Goal: Information Seeking & Learning: Check status

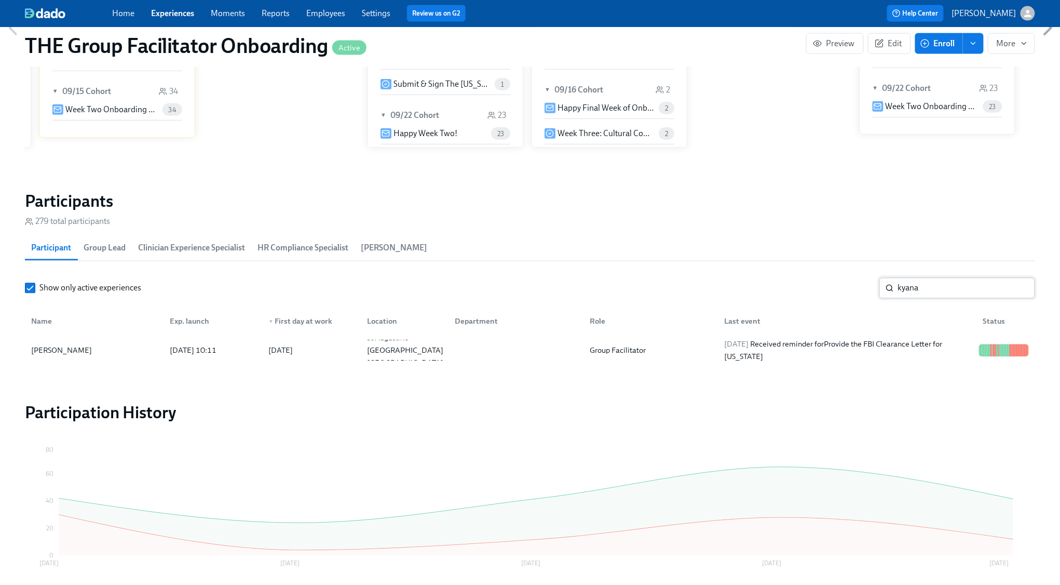
scroll to position [0, 12955]
click at [930, 290] on input "kyana" at bounding box center [966, 288] width 137 height 21
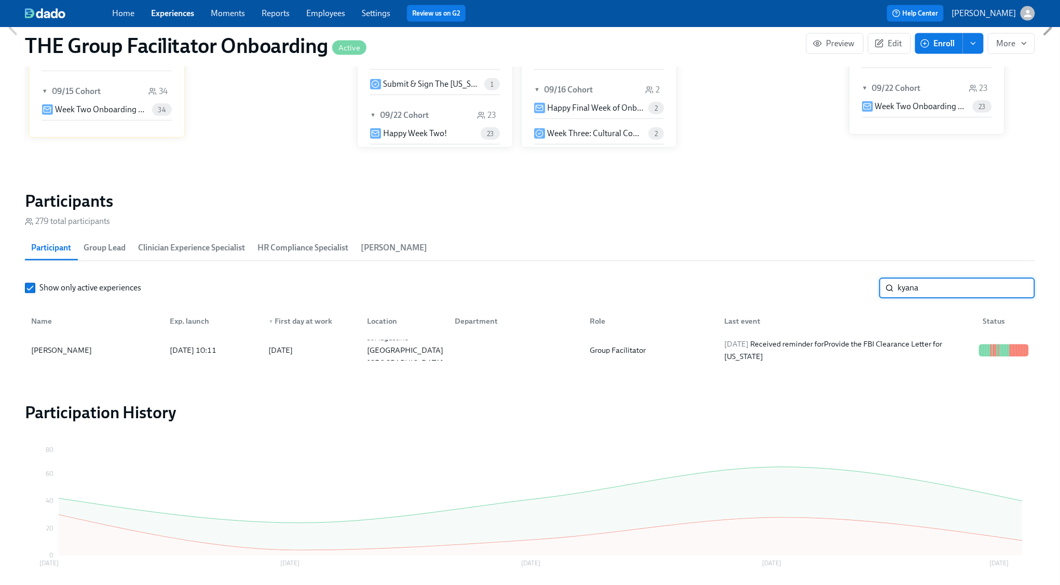
click at [930, 290] on input "kyana" at bounding box center [966, 288] width 137 height 21
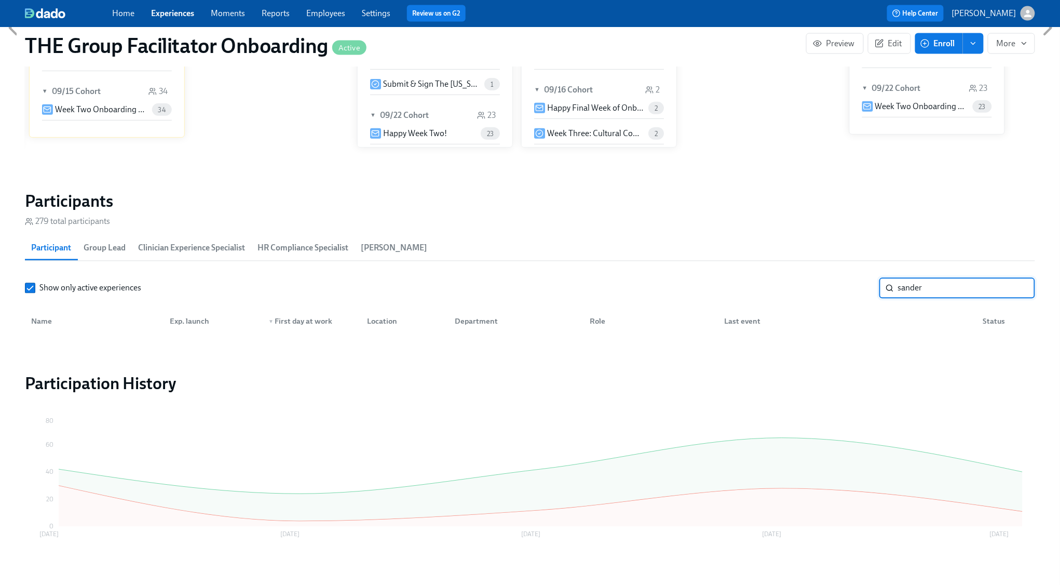
click at [969, 288] on input "sander" at bounding box center [966, 288] width 137 height 21
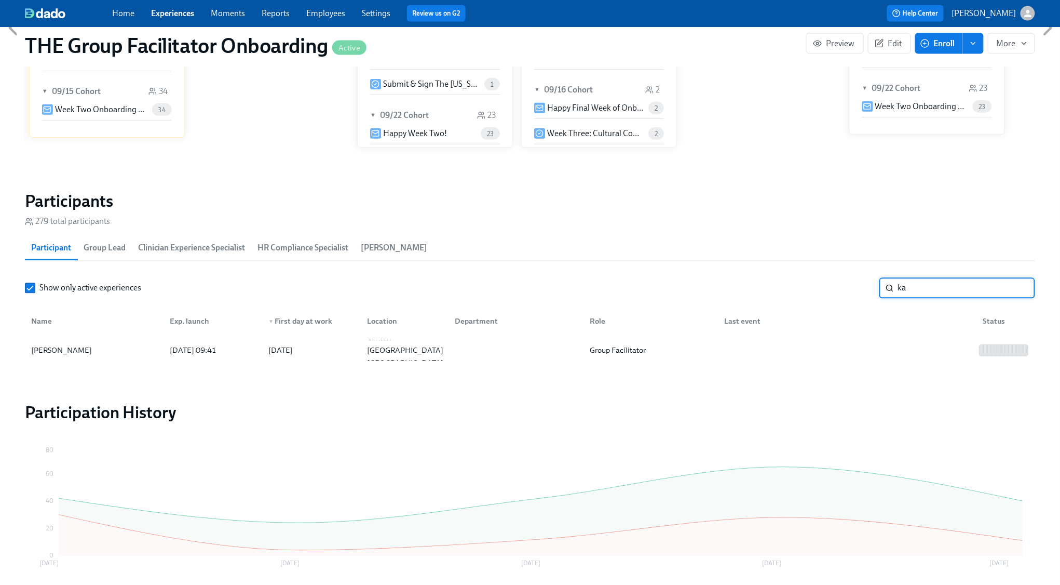
type input "k"
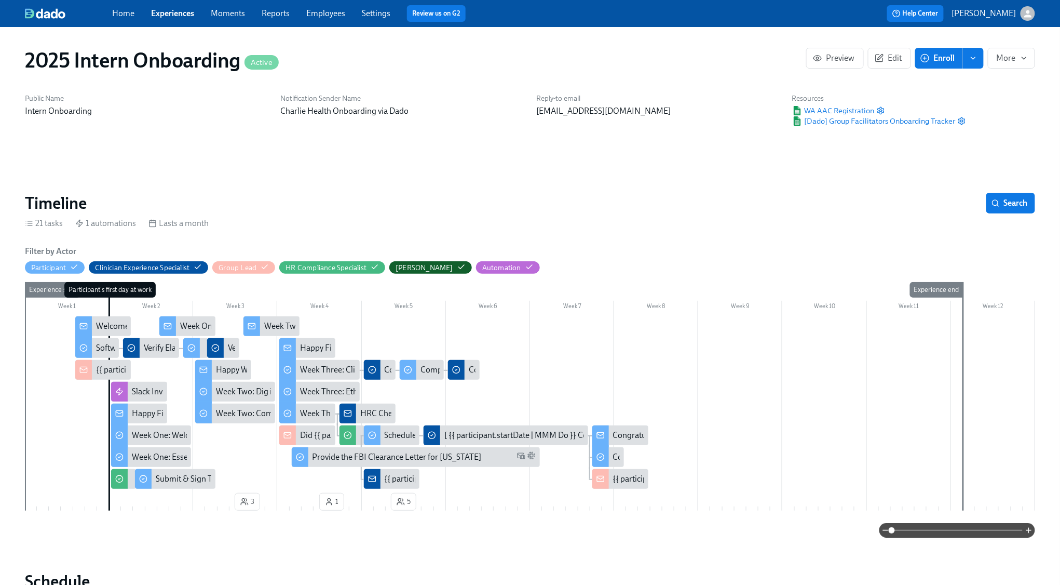
scroll to position [0, 2754]
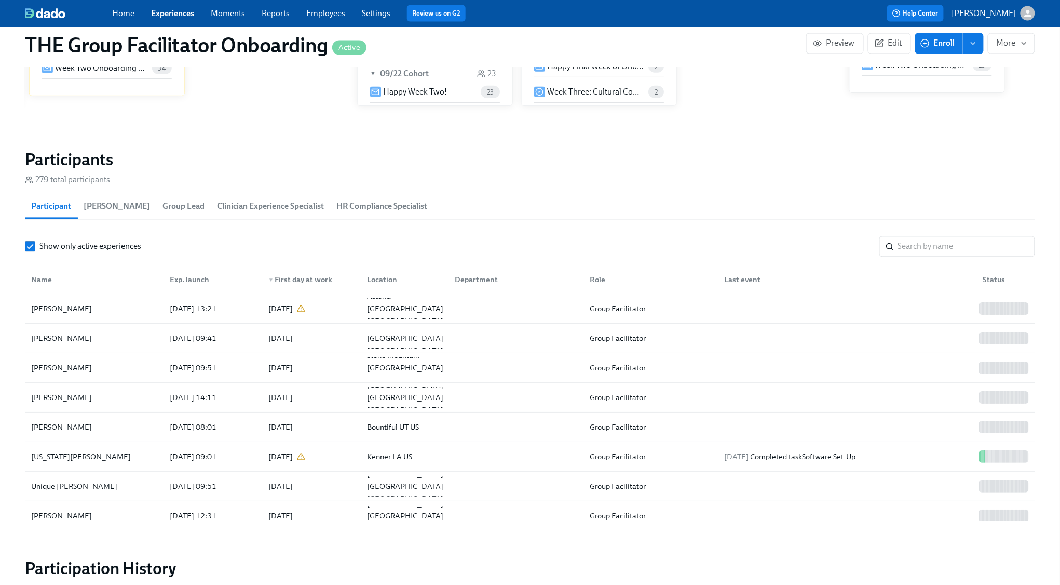
scroll to position [770, 0]
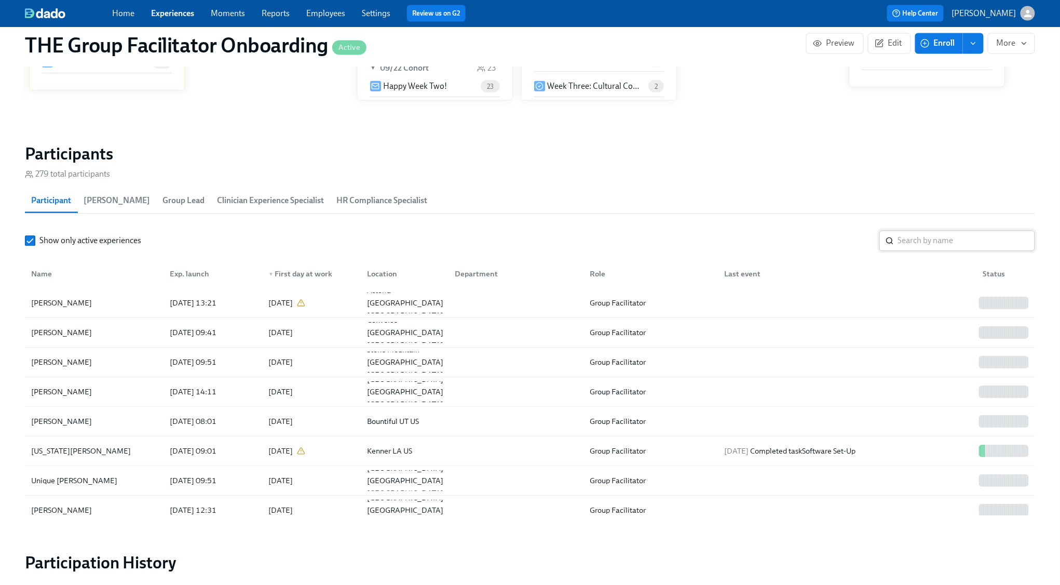
click at [915, 243] on input "search" at bounding box center [966, 240] width 137 height 21
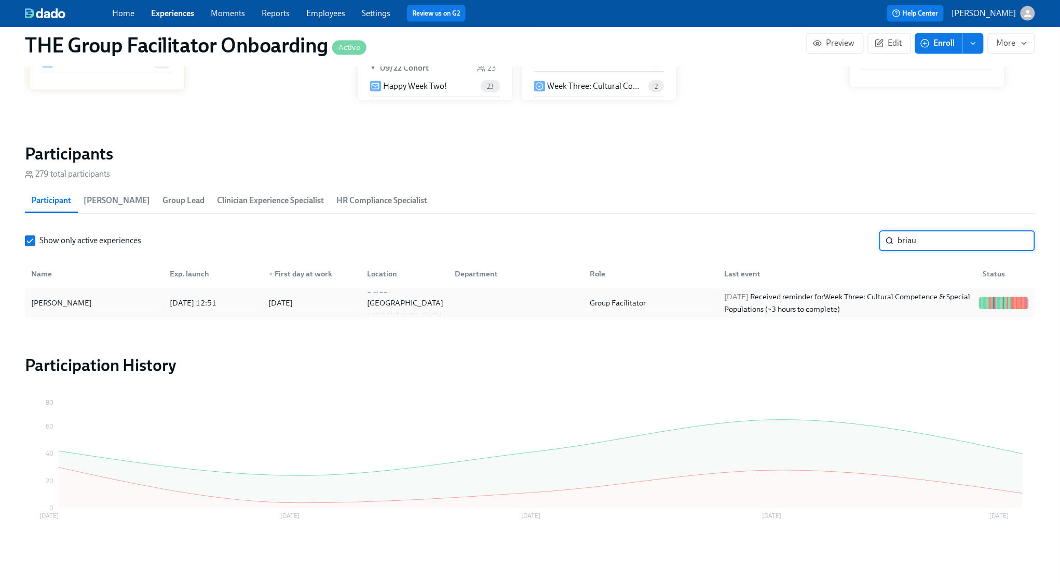
type input "briau"
click at [902, 297] on div "[DATE] Received reminder for Week Three: Cultural Competence & Special Populati…" at bounding box center [847, 303] width 255 height 25
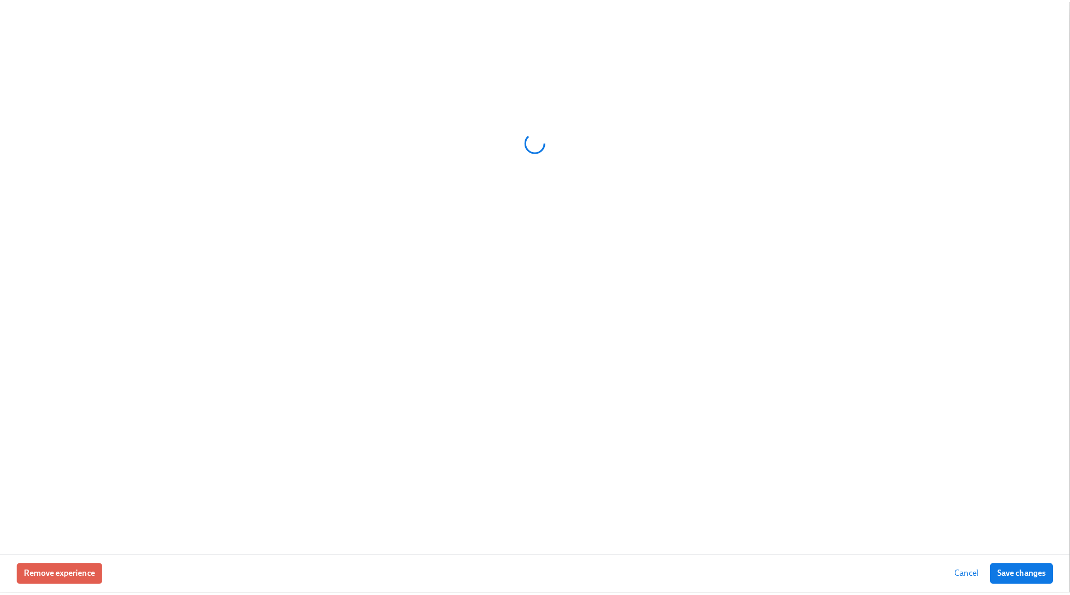
scroll to position [760, 0]
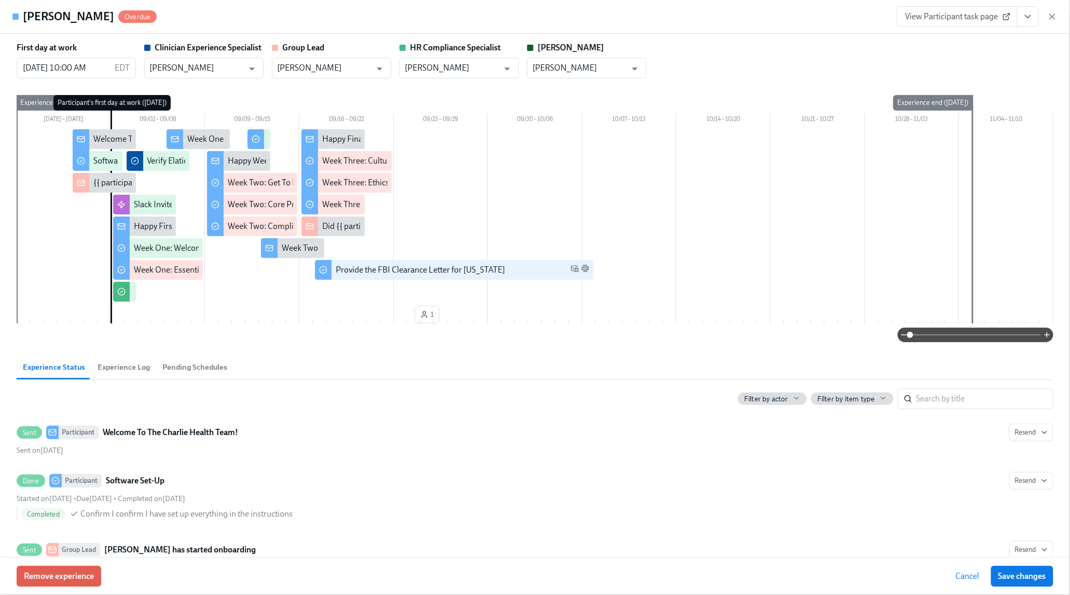
click at [976, 13] on span "View Participant task page" at bounding box center [957, 16] width 103 height 10
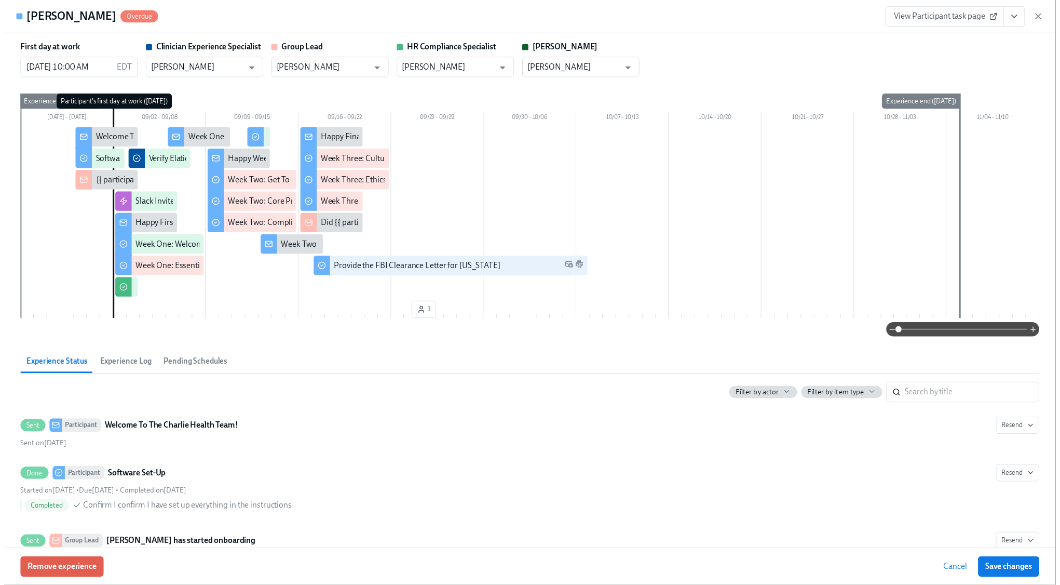
scroll to position [0, 14073]
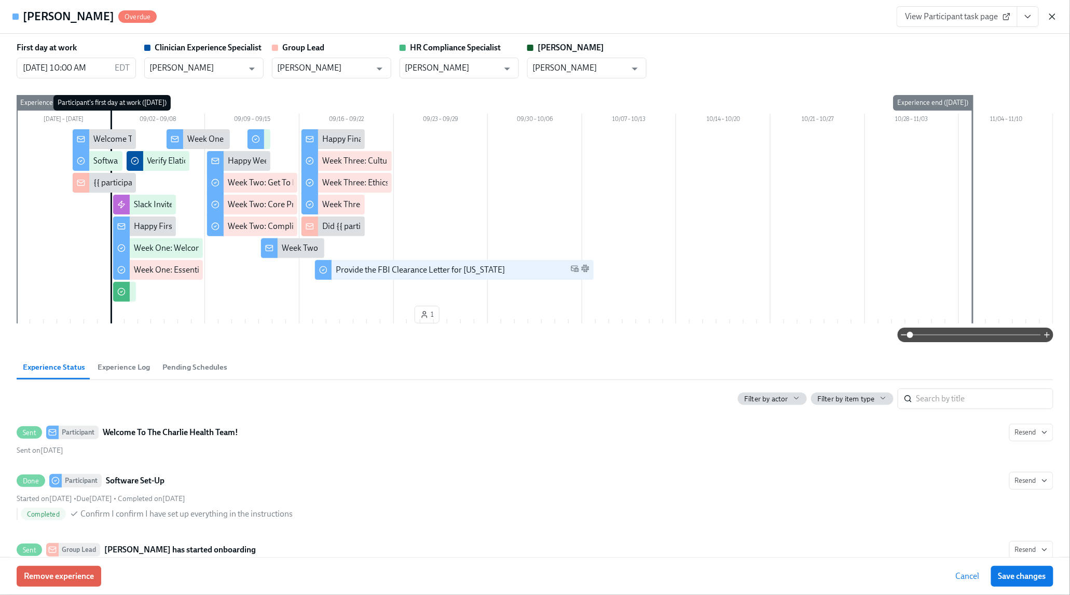
click at [1053, 20] on icon "button" at bounding box center [1053, 16] width 10 height 10
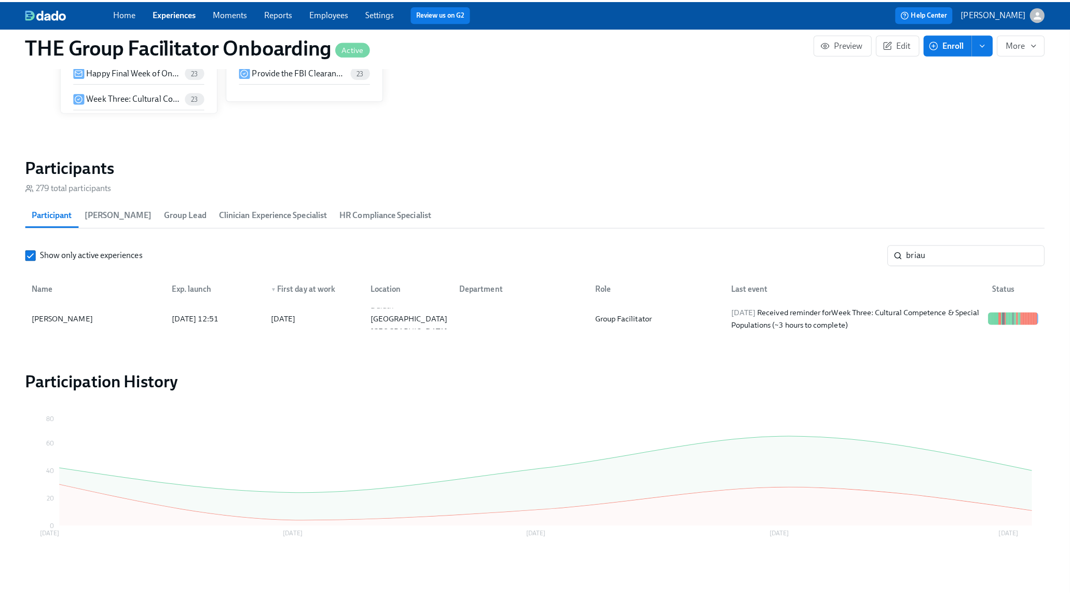
scroll to position [0, 14063]
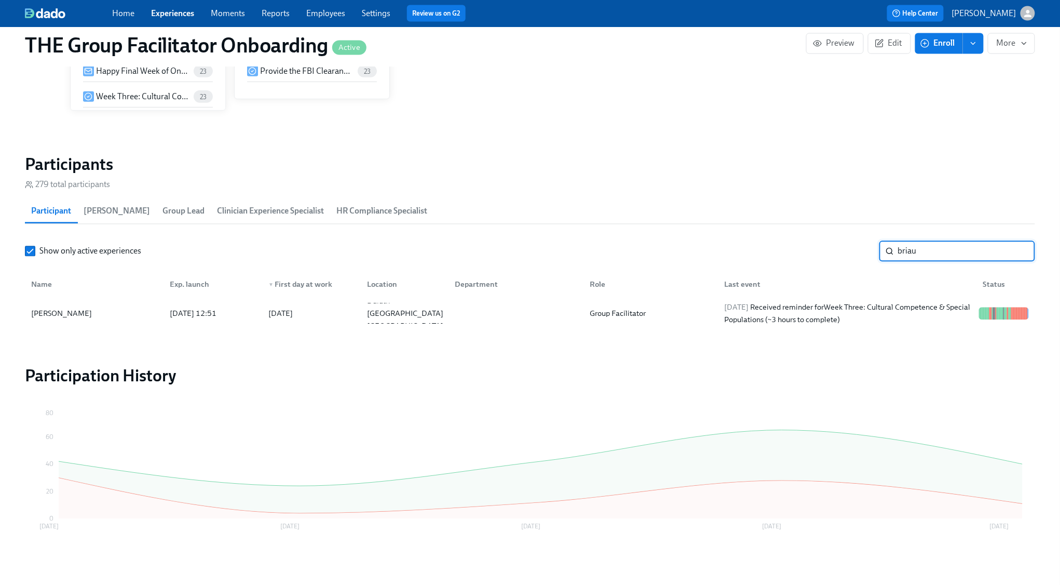
click at [1022, 252] on input "briau" at bounding box center [966, 251] width 137 height 21
type input "[PERSON_NAME]"
click at [996, 307] on div at bounding box center [997, 313] width 2 height 12
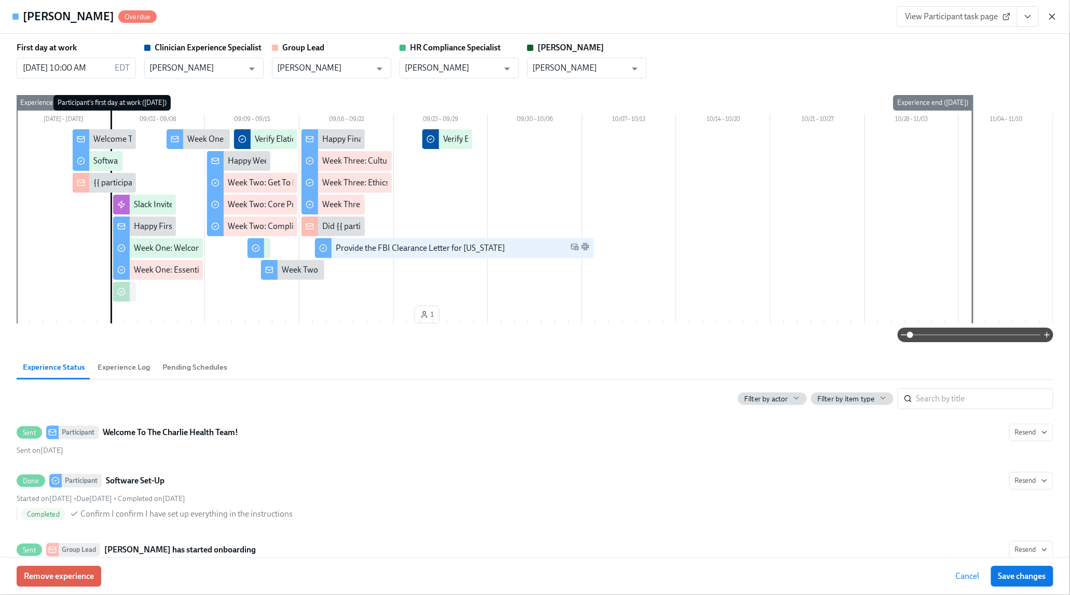
click at [1051, 13] on icon "button" at bounding box center [1053, 16] width 10 height 10
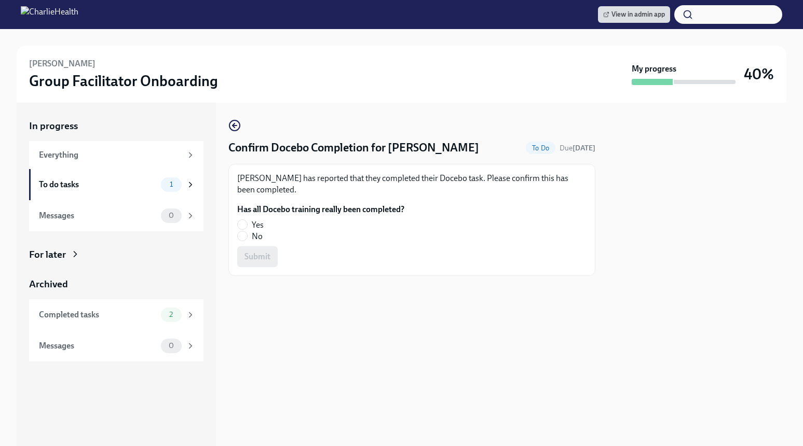
click at [248, 226] on label "Yes" at bounding box center [316, 225] width 159 height 11
click at [247, 226] on input "Yes" at bounding box center [242, 224] width 9 height 9
radio input "true"
click at [261, 260] on span "Submit" at bounding box center [258, 257] width 26 height 10
